Goal: Navigation & Orientation: Find specific page/section

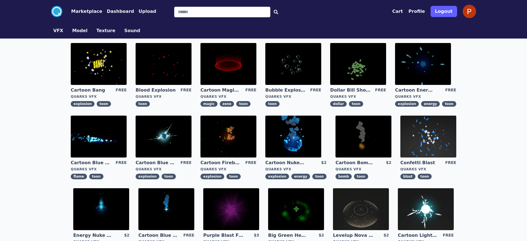
click at [177, 142] on img at bounding box center [164, 137] width 56 height 42
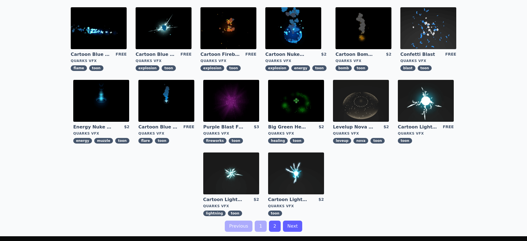
scroll to position [112, 0]
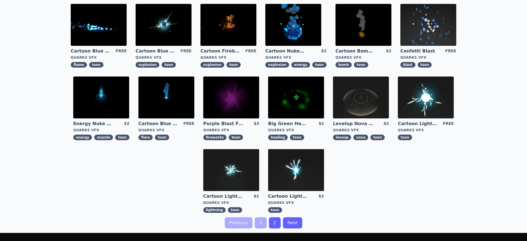
click at [272, 222] on link "2" at bounding box center [275, 222] width 12 height 11
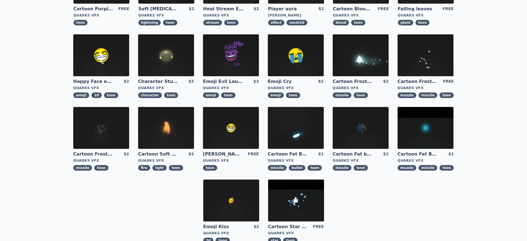
scroll to position [100, 0]
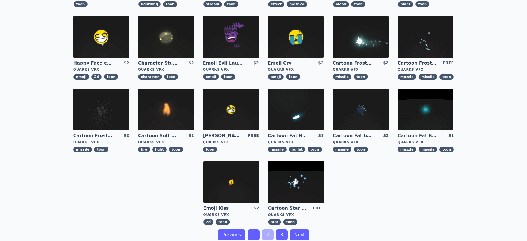
click at [255, 234] on link "1" at bounding box center [254, 234] width 12 height 11
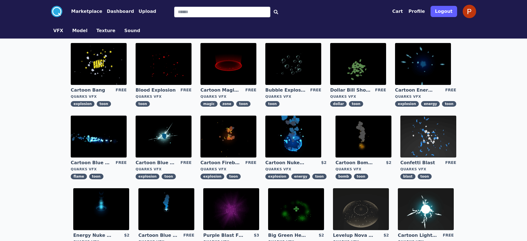
click at [414, 203] on img at bounding box center [426, 209] width 56 height 42
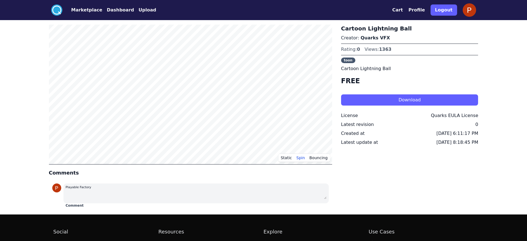
click at [109, 9] on button "Dashboard" at bounding box center [120, 10] width 27 height 7
